Goal: Navigation & Orientation: Find specific page/section

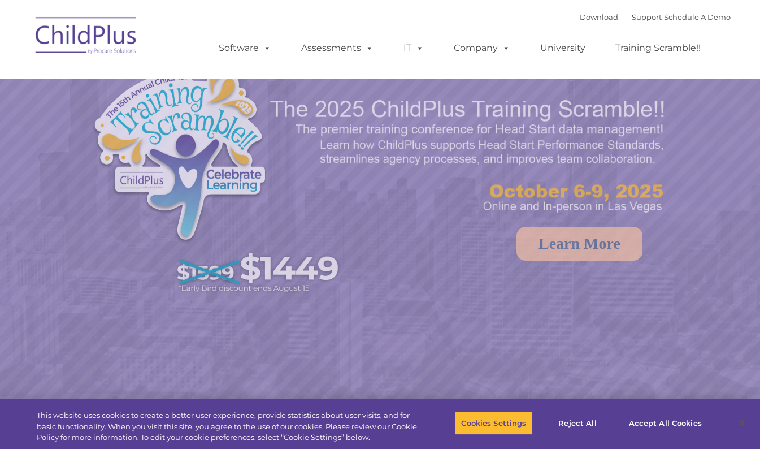
select select "MEDIUM"
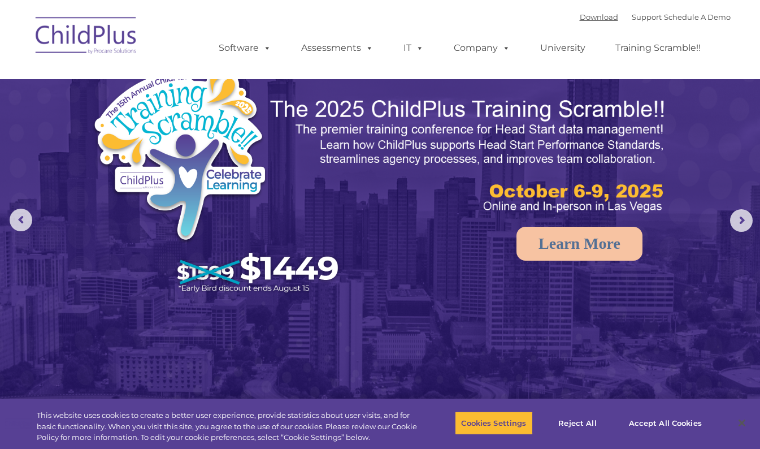
click at [583, 18] on link "Download" at bounding box center [599, 16] width 38 height 9
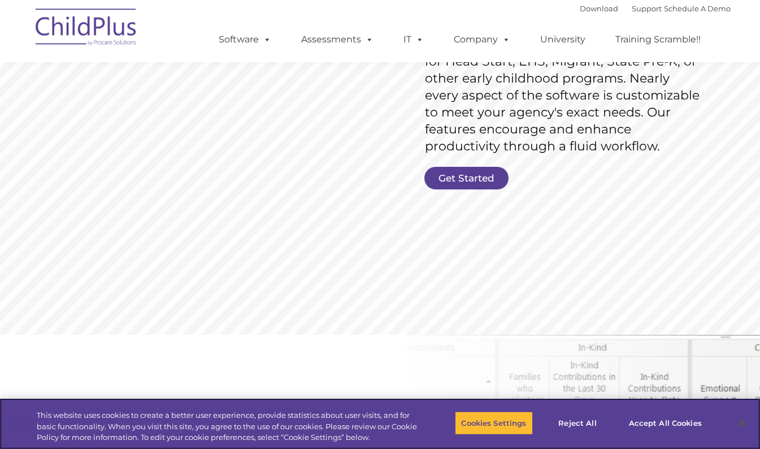
scroll to position [226, 0]
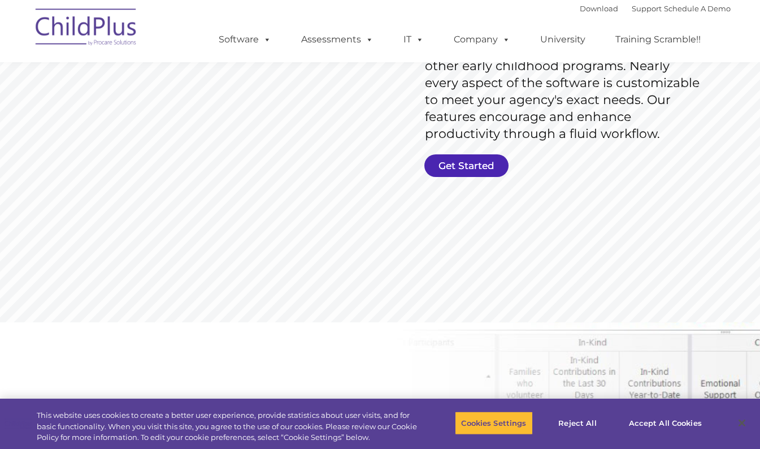
click at [467, 162] on link "Get Started" at bounding box center [467, 165] width 84 height 23
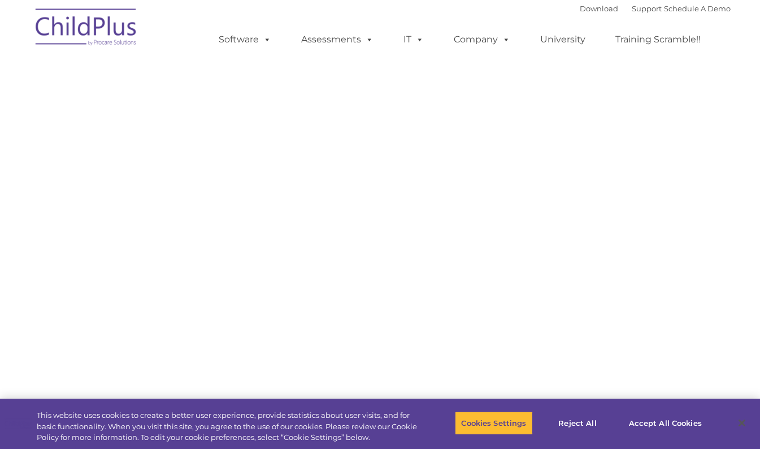
select select "MEDIUM"
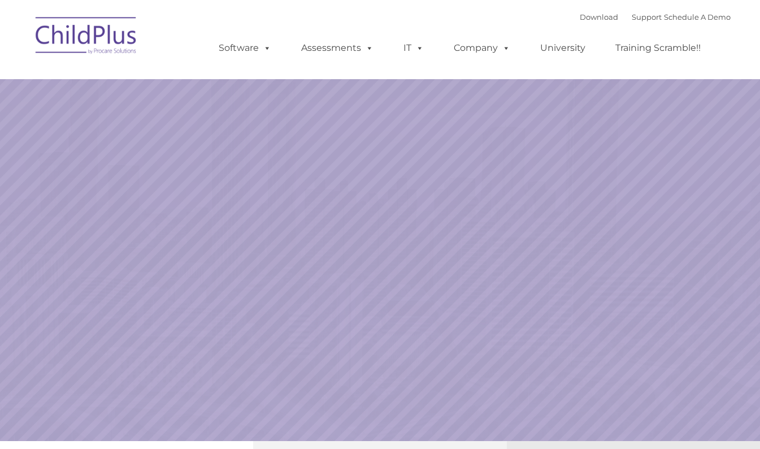
select select "MEDIUM"
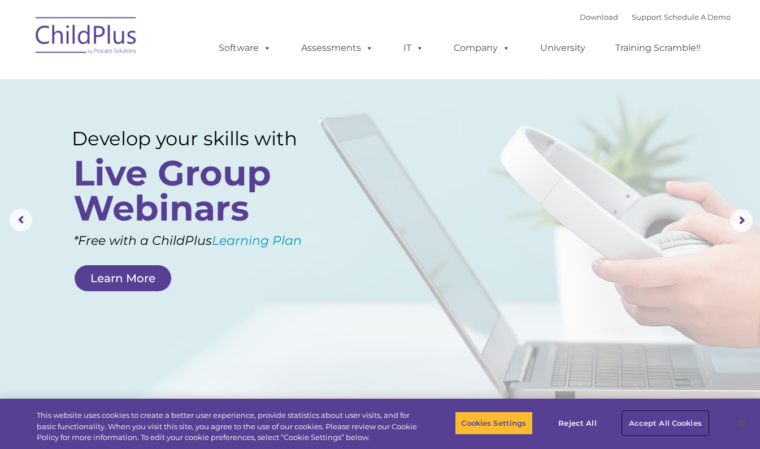
click at [642, 420] on button "Accept All Cookies" at bounding box center [665, 423] width 85 height 24
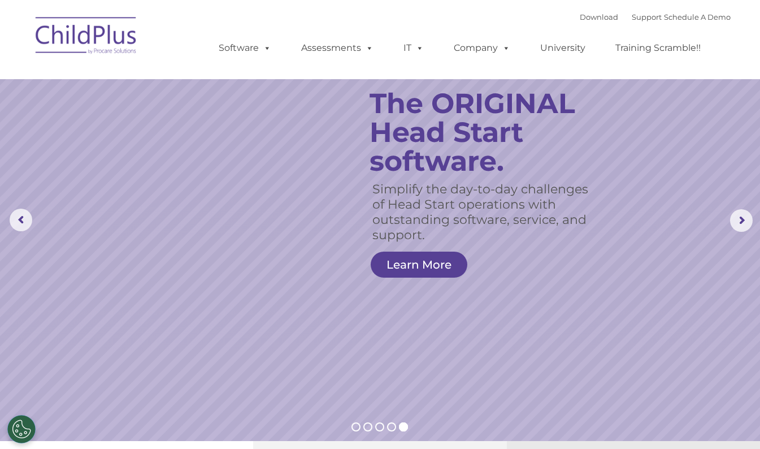
click at [675, 154] on rs-slide "Simplify the day-to-day challenges of Head Start operations with outstanding so…" at bounding box center [380, 220] width 760 height 441
